Goal: Check status: Check status

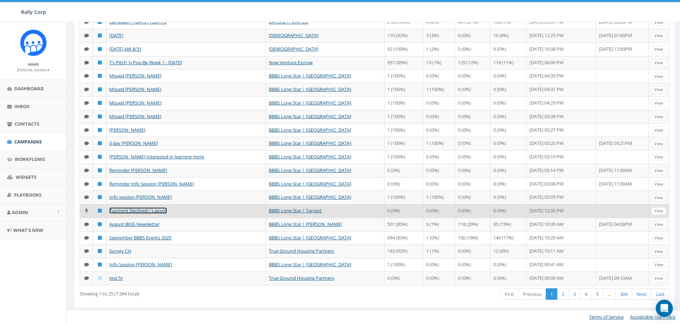
click at [142, 214] on link "Payment Declined / Lapsed" at bounding box center [138, 210] width 58 height 6
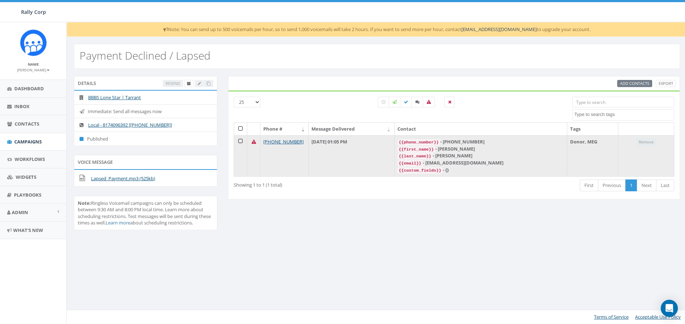
drag, startPoint x: 303, startPoint y: 142, endPoint x: 243, endPoint y: 145, distance: 60.0
click at [243, 145] on tr "+1 682-228-7107 August 29, 2025 01:05 PM {{phone_number}} - +16822287107 {{firs…" at bounding box center [454, 155] width 440 height 41
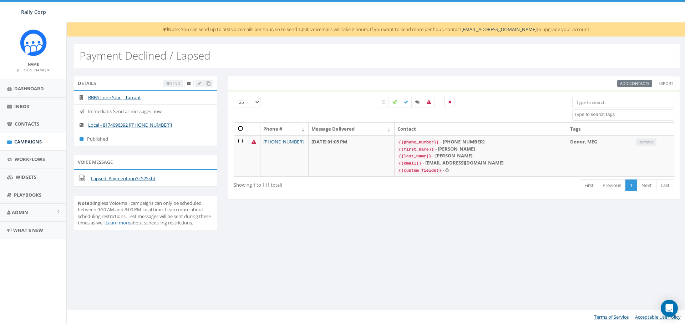
click at [301, 100] on div at bounding box center [416, 110] width 301 height 26
